Goal: Communication & Community: Ask a question

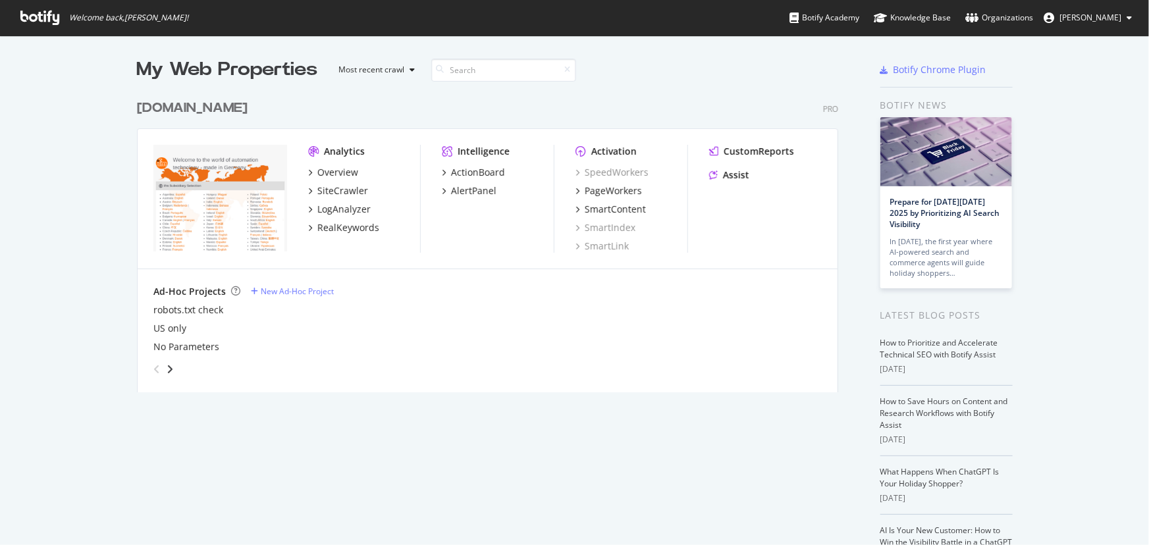
scroll to position [536, 1131]
click at [730, 178] on div "Assist" at bounding box center [736, 175] width 26 height 13
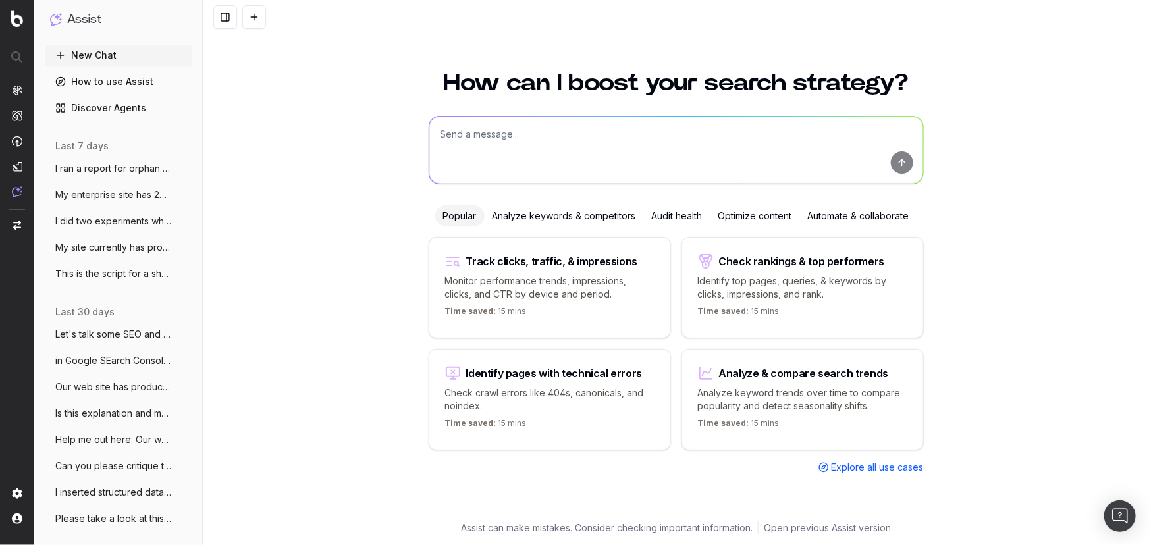
click at [74, 163] on span "I ran a report for orphan pages. It repo" at bounding box center [113, 168] width 116 height 13
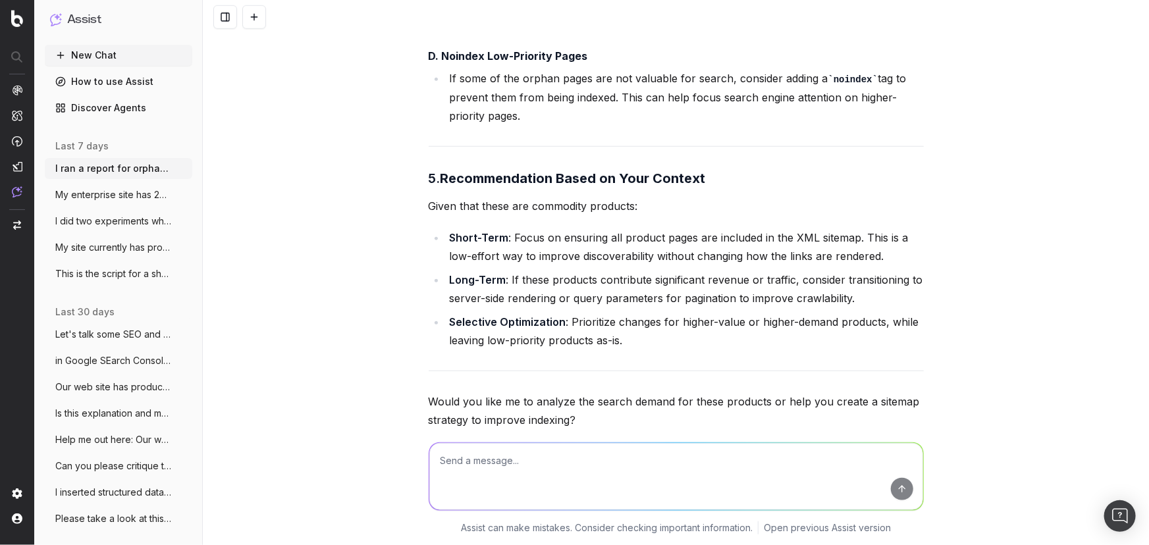
scroll to position [5604, 0]
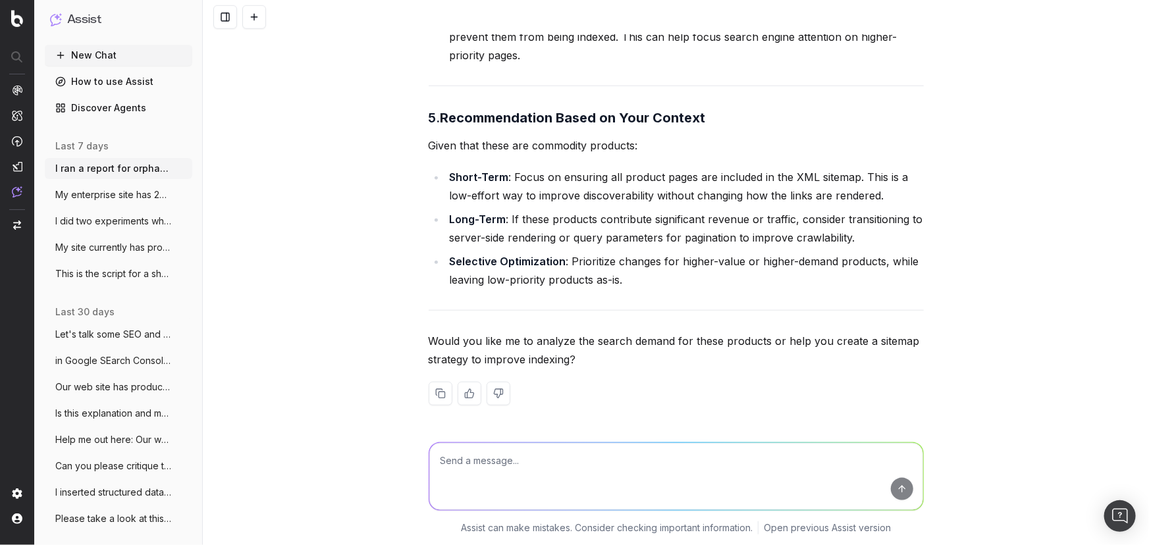
click at [86, 59] on button "New Chat" at bounding box center [118, 55] width 147 height 21
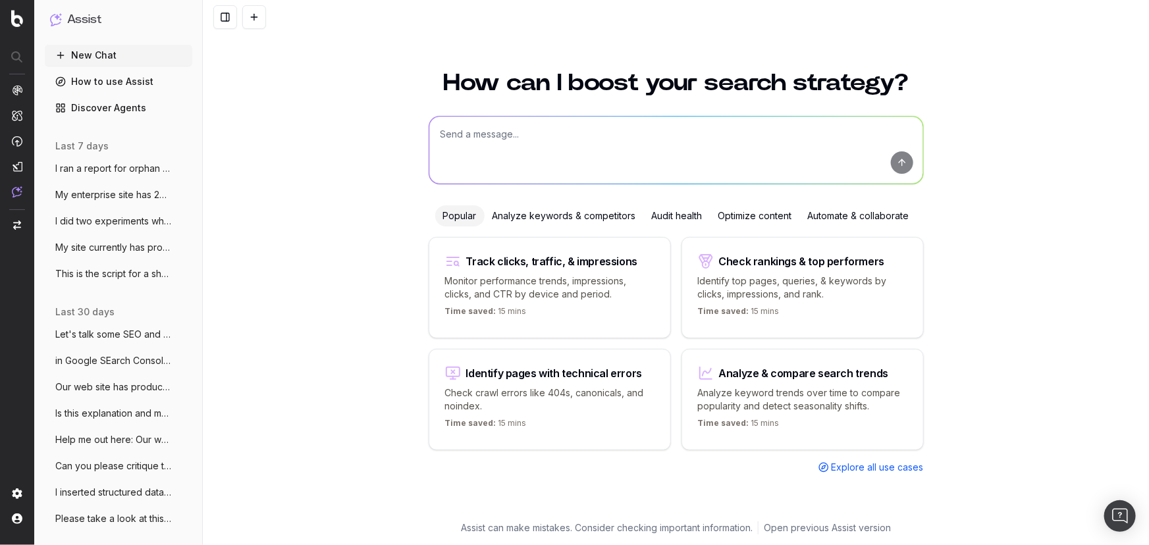
click at [513, 147] on textarea at bounding box center [676, 150] width 494 height 67
click at [529, 133] on textarea "I have a list of 1,200 URLs for products that are no longer available. T" at bounding box center [676, 150] width 494 height 67
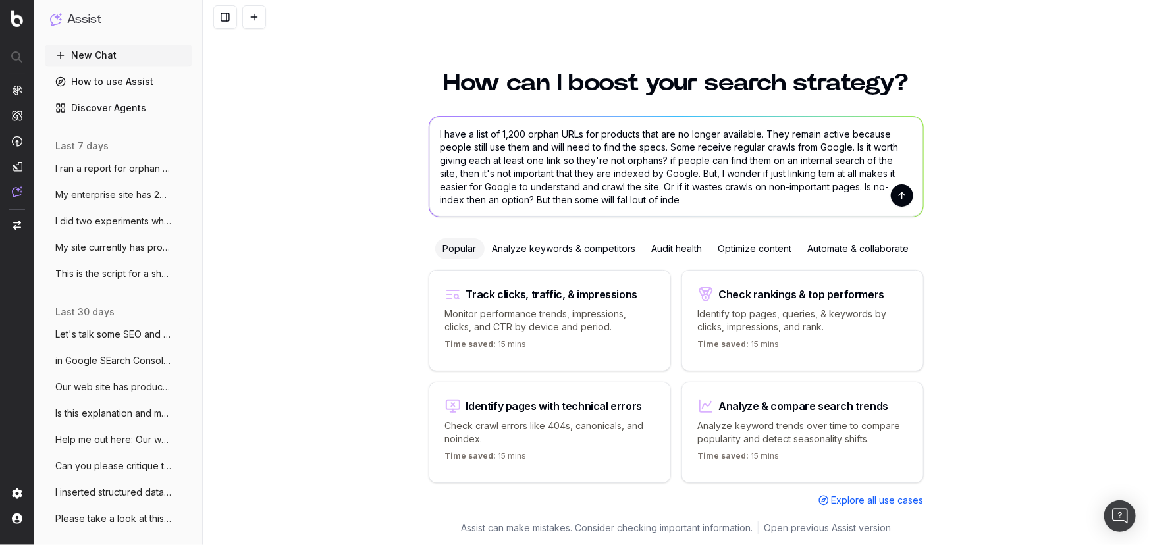
type textarea "I have a list of 1,200 orphan URLs for products that are no longer available. T…"
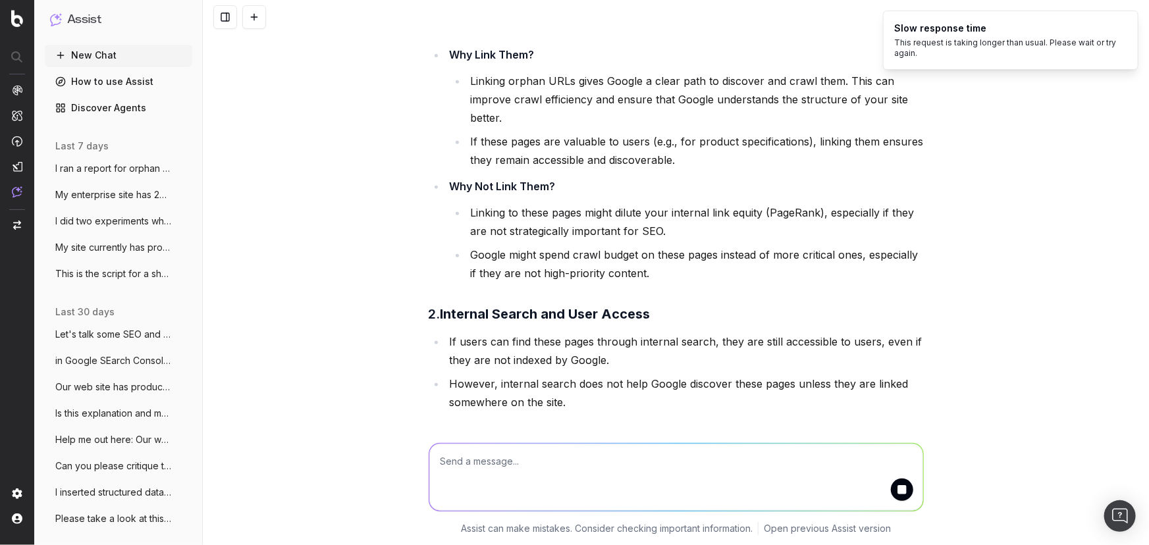
scroll to position [257, 0]
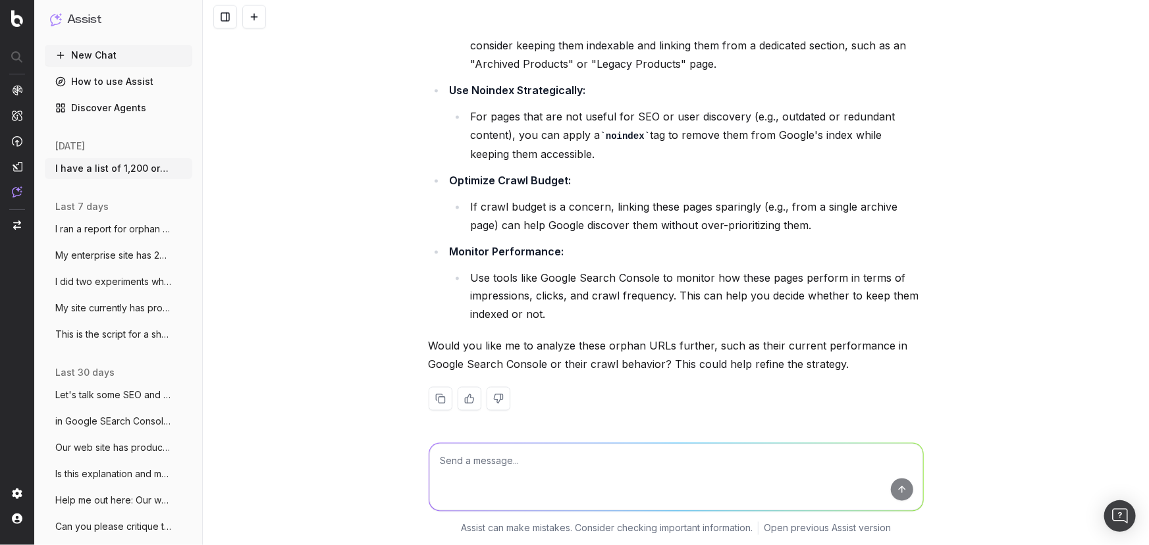
scroll to position [978, 0]
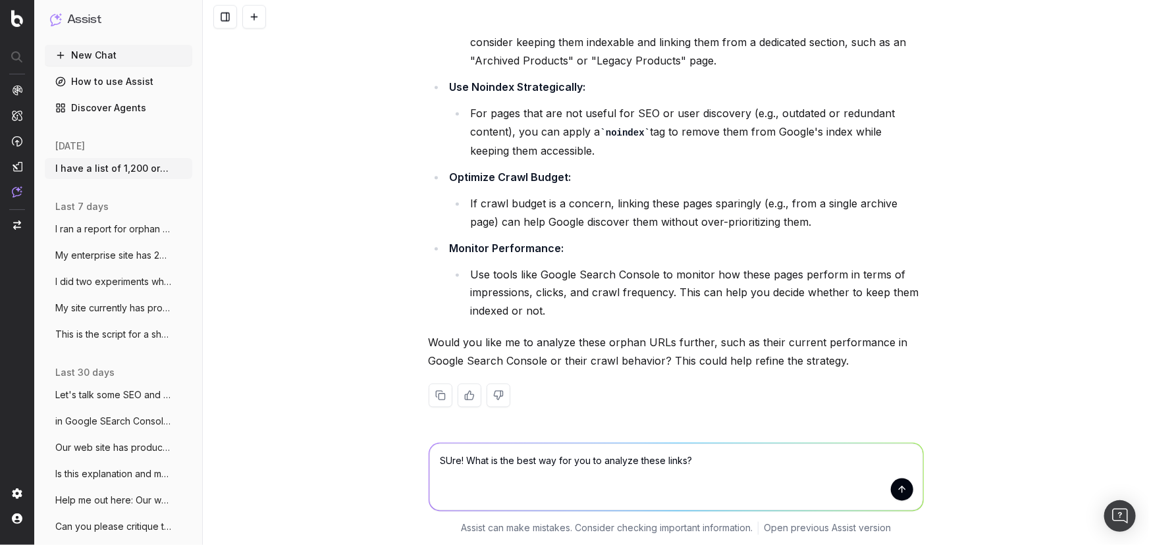
type textarea "SUre! What is the best way for you to analyze these links?"
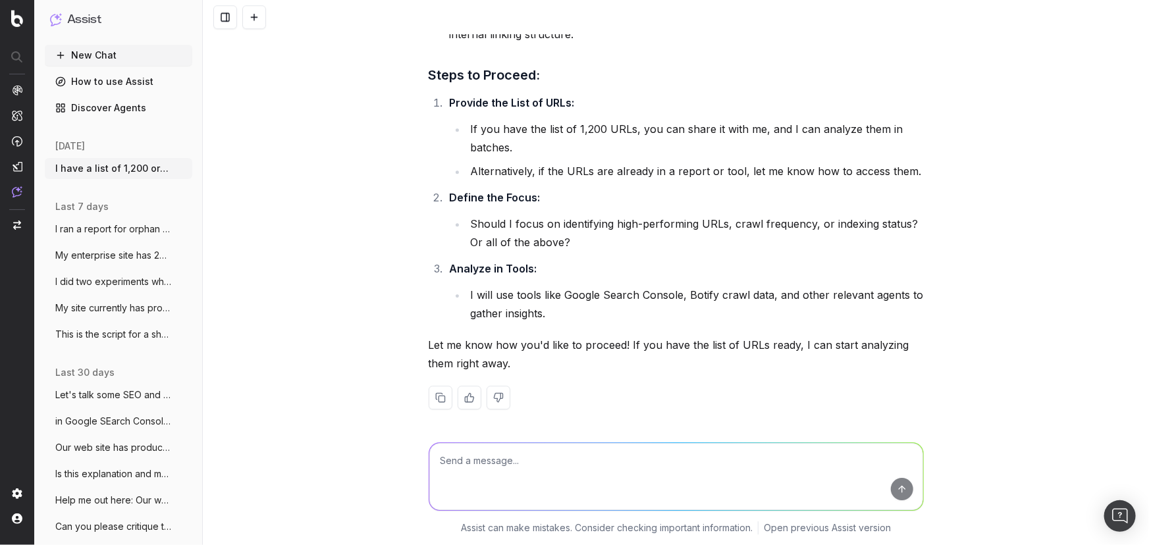
scroll to position [1908, 0]
click at [575, 451] on textarea at bounding box center [676, 476] width 494 height 67
paste textarea "[URL][DOMAIN_NAME] [URL][DOMAIN_NAME] [URL][DOMAIN_NAME] [URL][DOMAIN_NAME] [UR…"
type textarea "#@ - all of the above. [URL][DOMAIN_NAME] [URL][DOMAIN_NAME] [URL][DOMAIN_NAME]…"
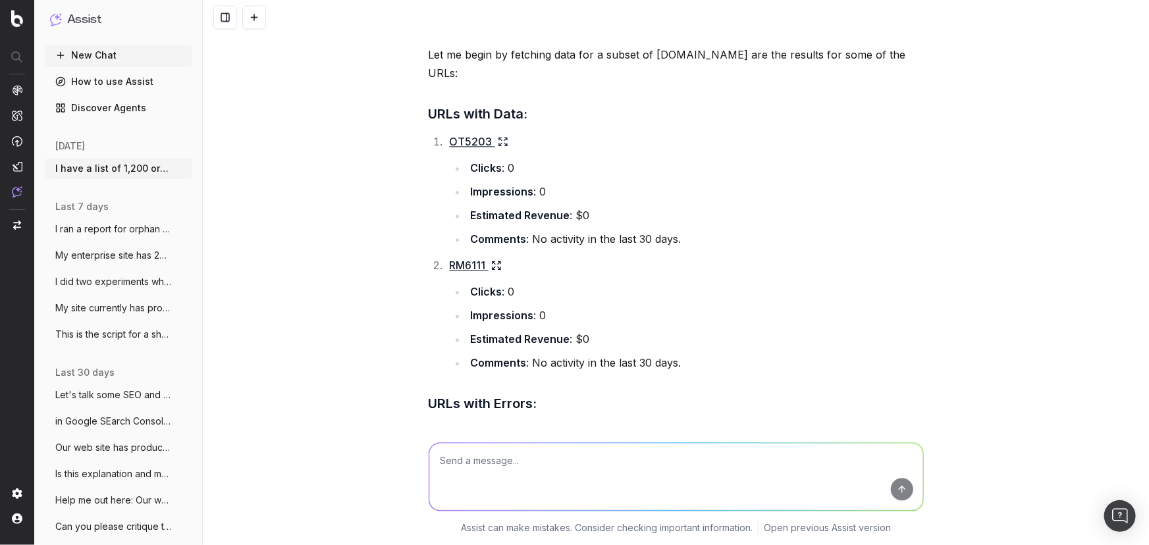
scroll to position [52052, 0]
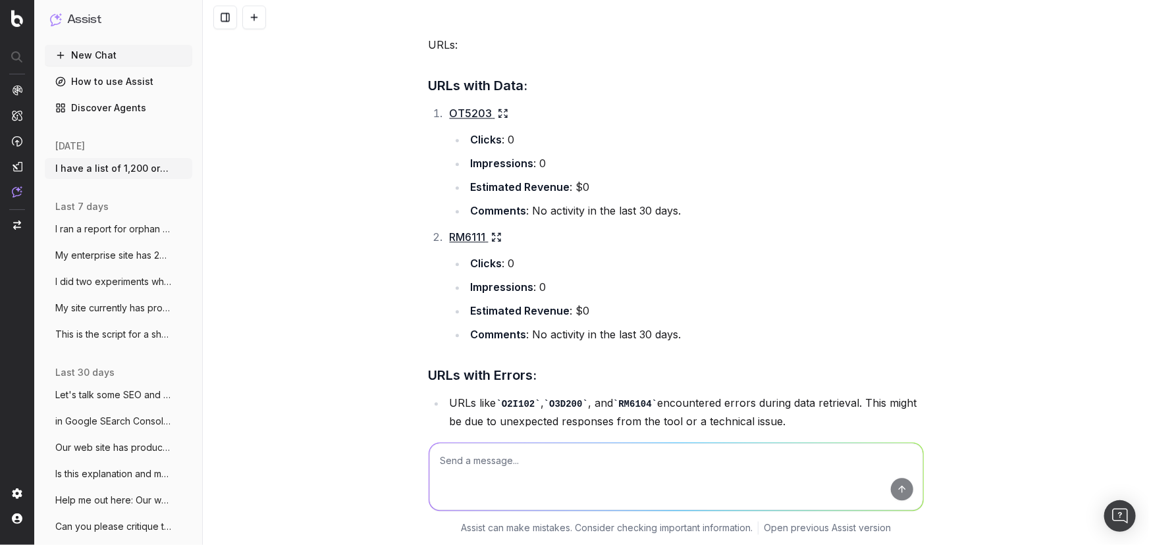
click at [450, 228] on link "RM6111" at bounding box center [476, 237] width 52 height 18
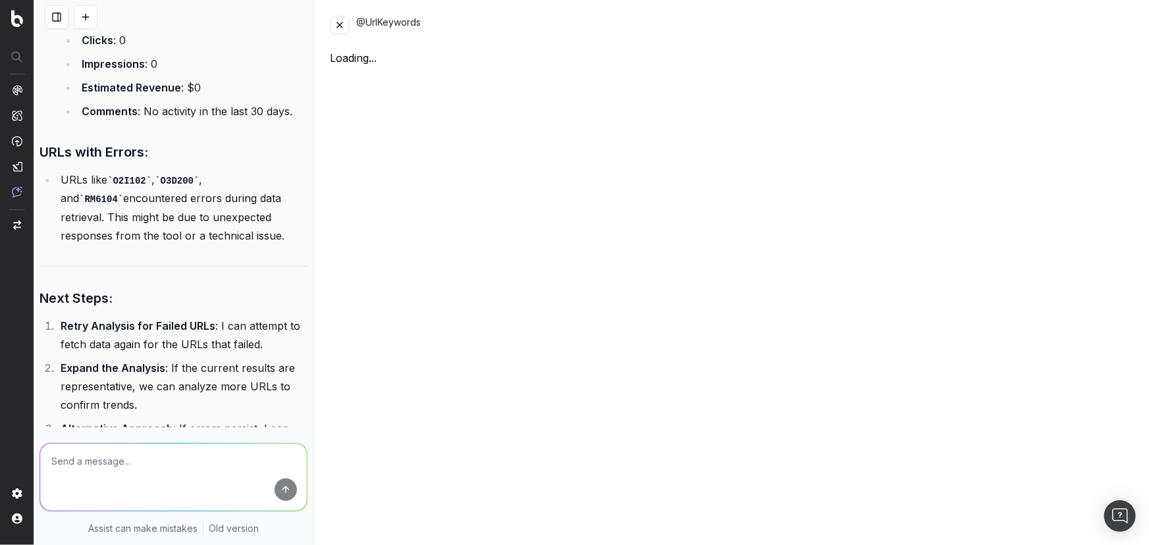
scroll to position [53215, 0]
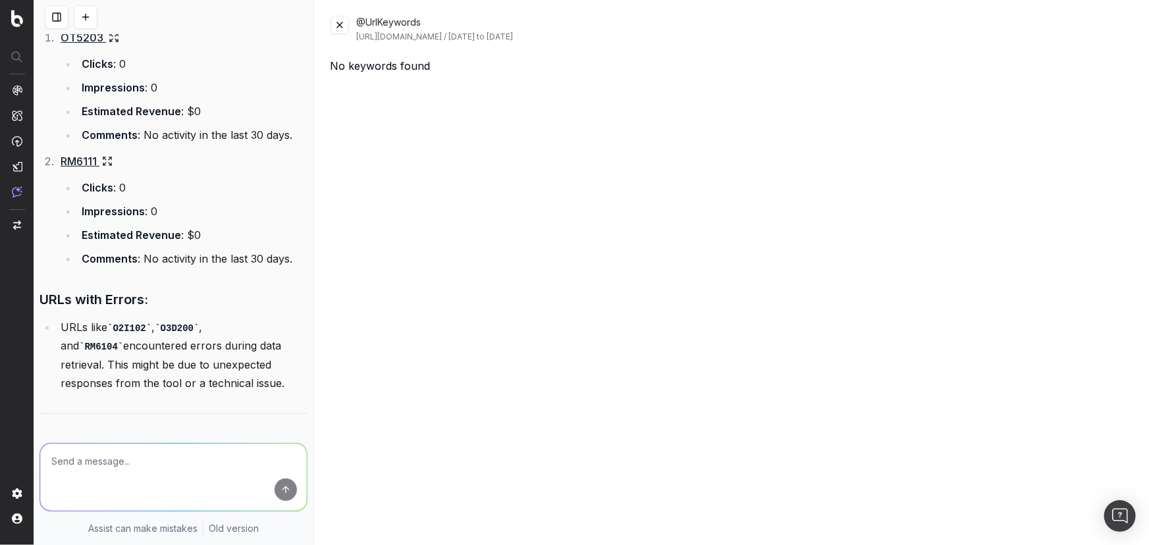
click at [342, 26] on button at bounding box center [339, 25] width 18 height 18
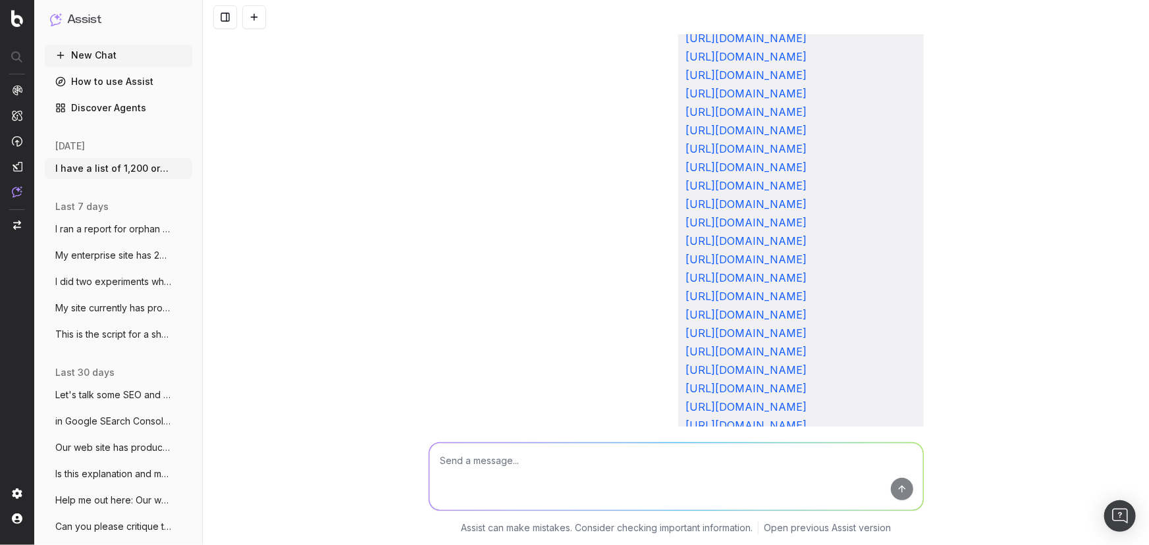
scroll to position [50496, 0]
click at [1131, 68] on div "I have a list of 1,200 orphan URLs for products that are no longer available. T…" at bounding box center [676, 272] width 946 height 545
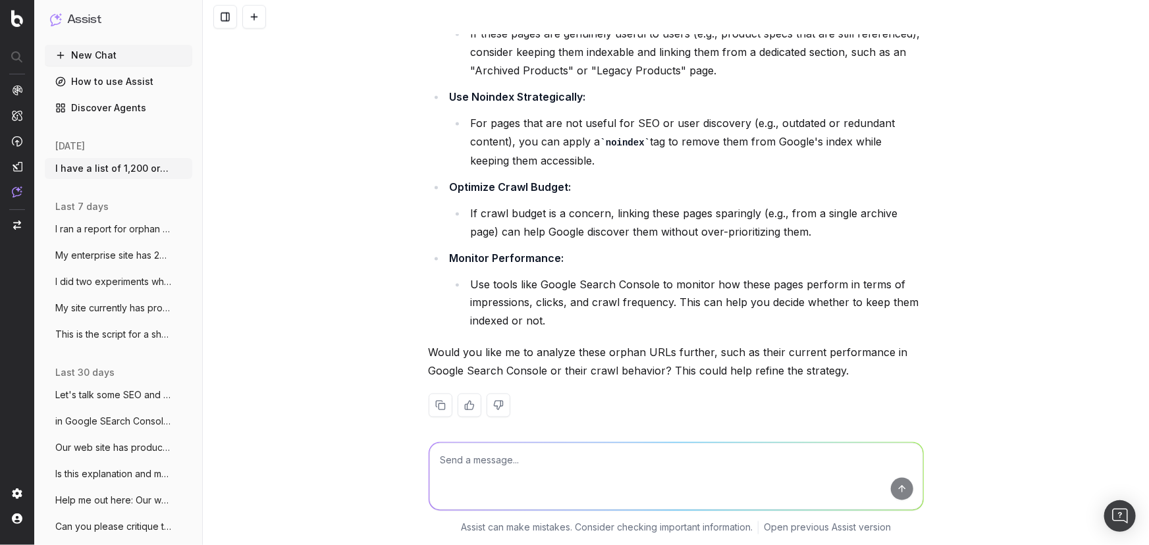
scroll to position [1028, 0]
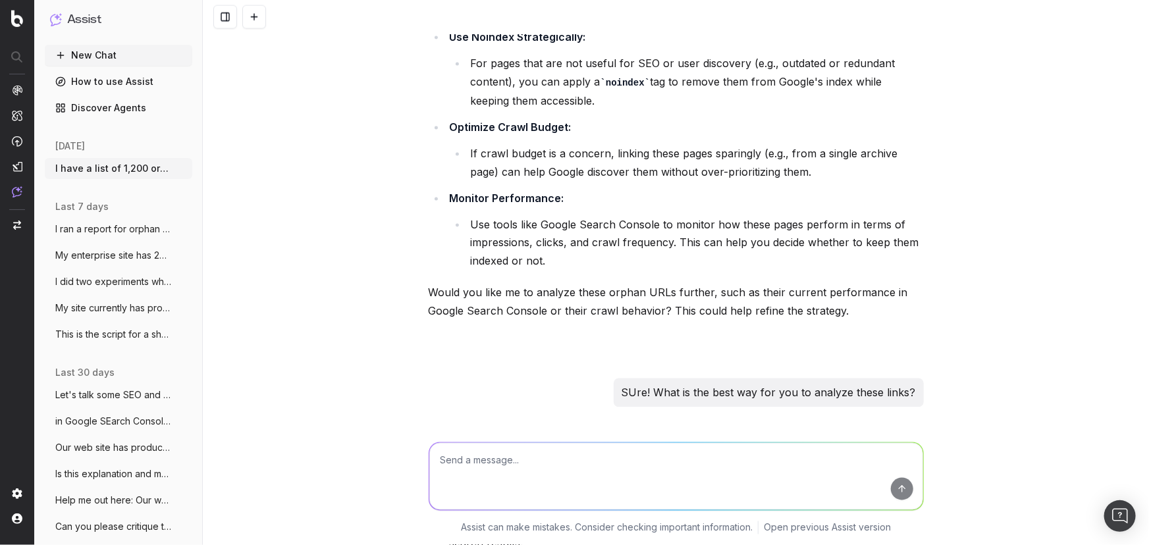
click at [701, 466] on textarea at bounding box center [676, 476] width 494 height 67
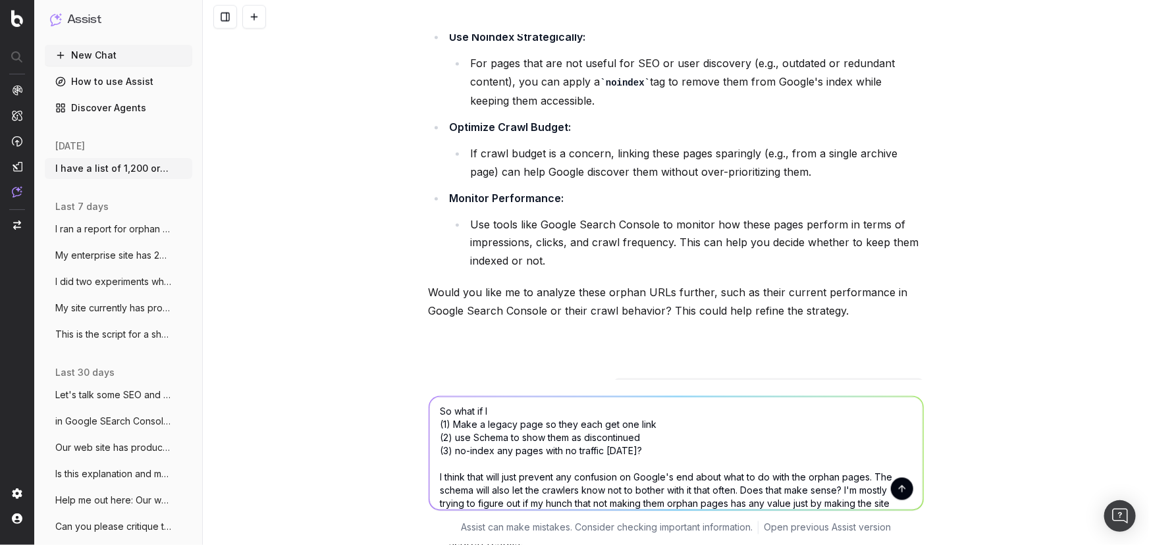
scroll to position [16, 0]
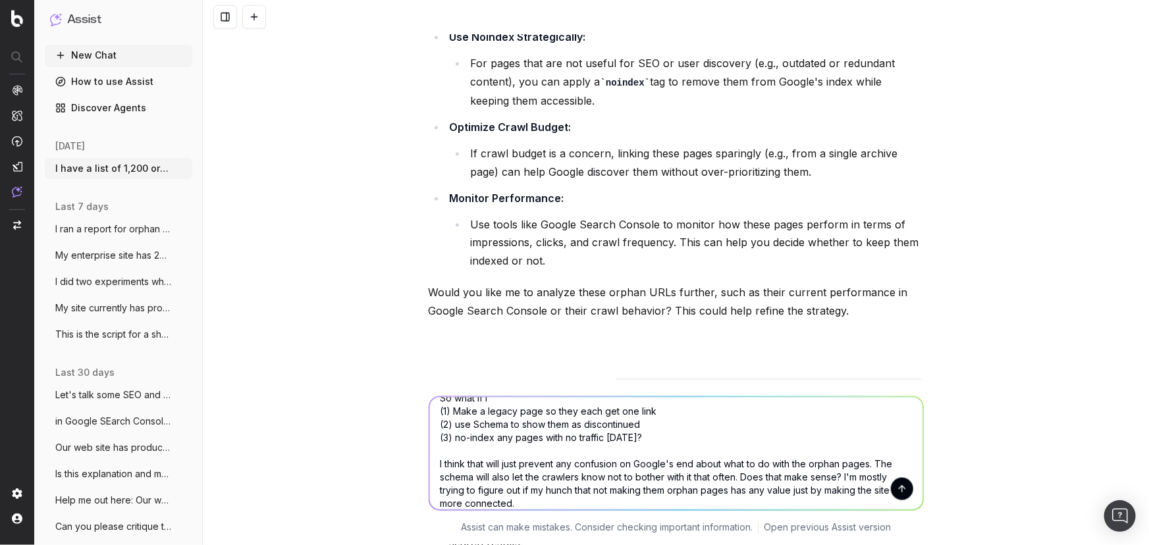
type textarea "So what if I (1) Make a legacy page so they each get one link (2) use Schema to…"
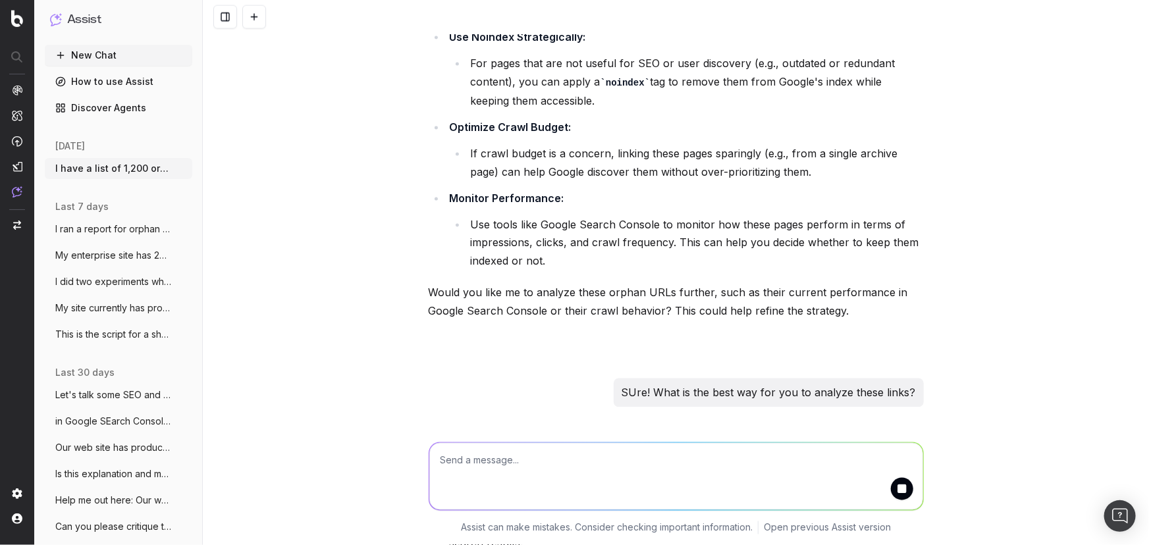
scroll to position [0, 0]
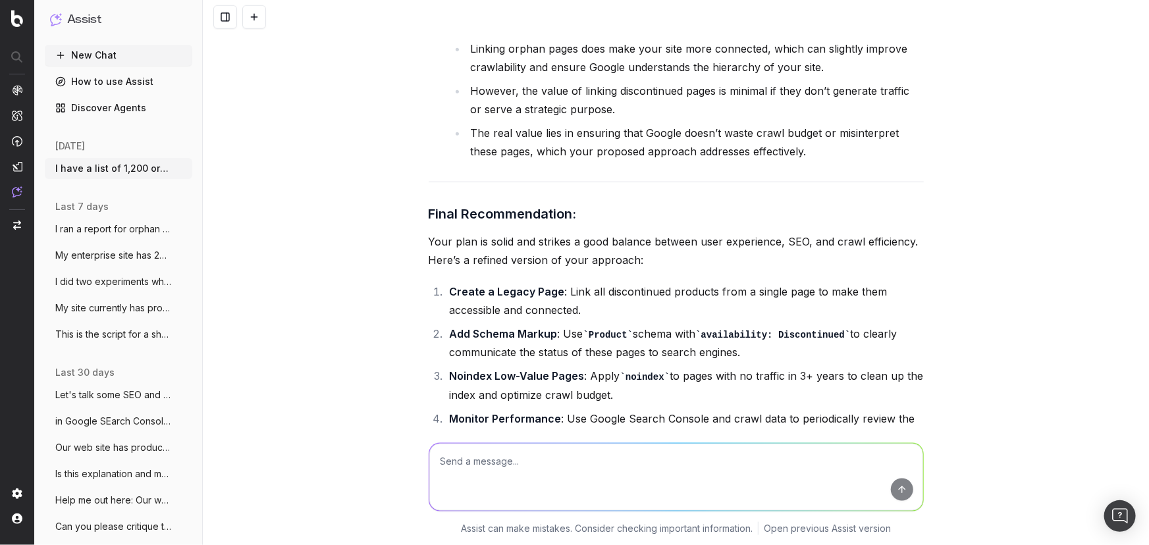
scroll to position [53768, 0]
